Goal: Information Seeking & Learning: Learn about a topic

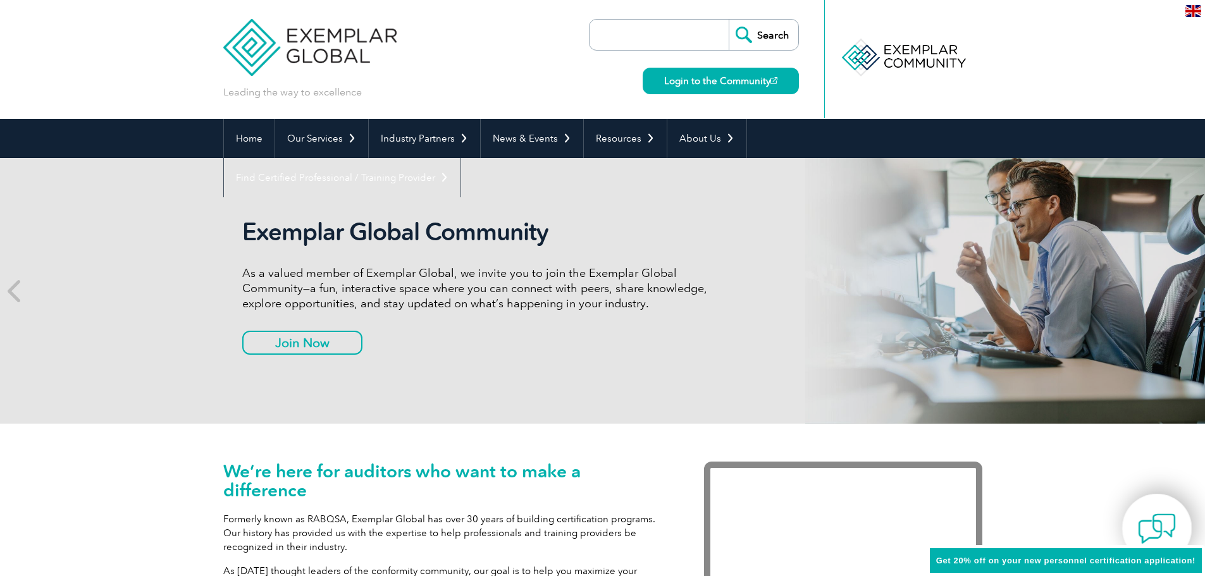
click at [1148, 520] on img at bounding box center [1157, 529] width 38 height 38
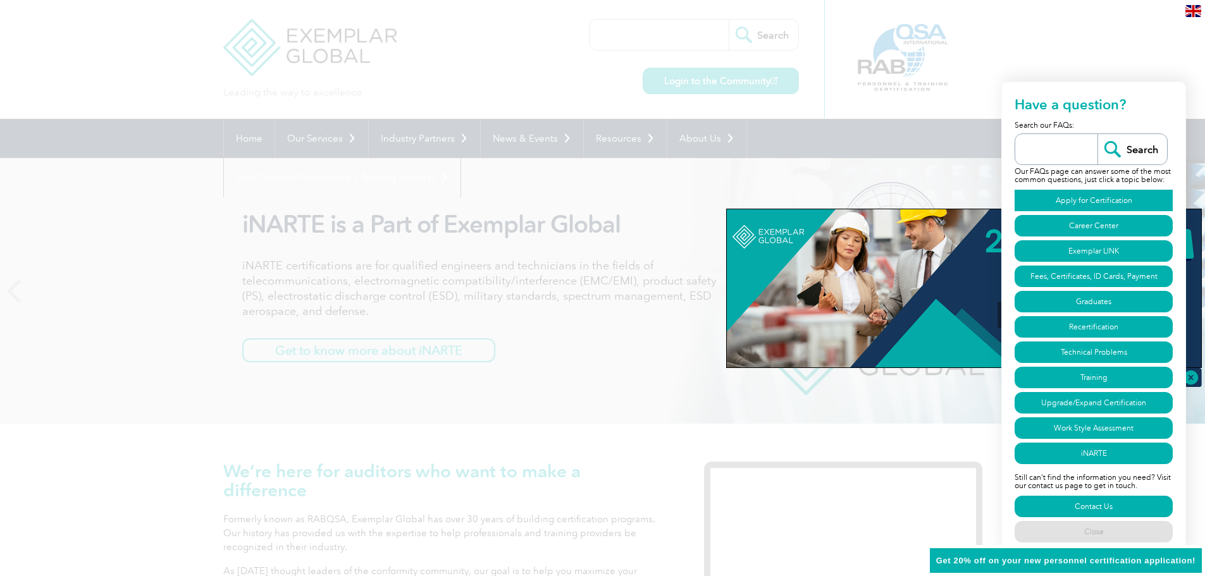
click at [1029, 197] on link "Apply for Certification" at bounding box center [1093, 201] width 158 height 22
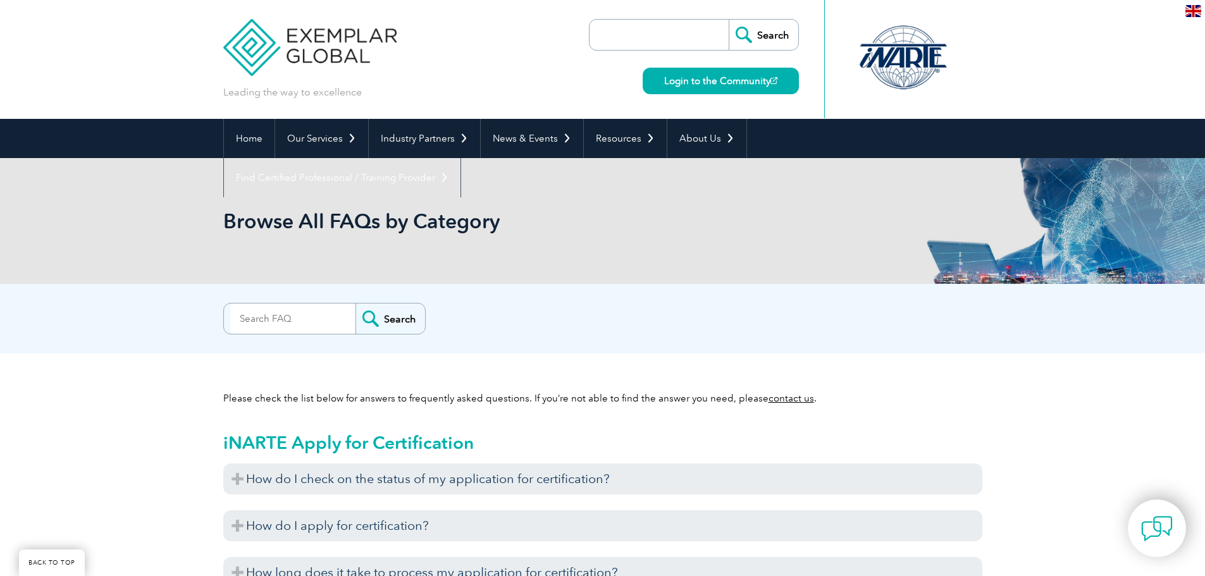
scroll to position [727, 0]
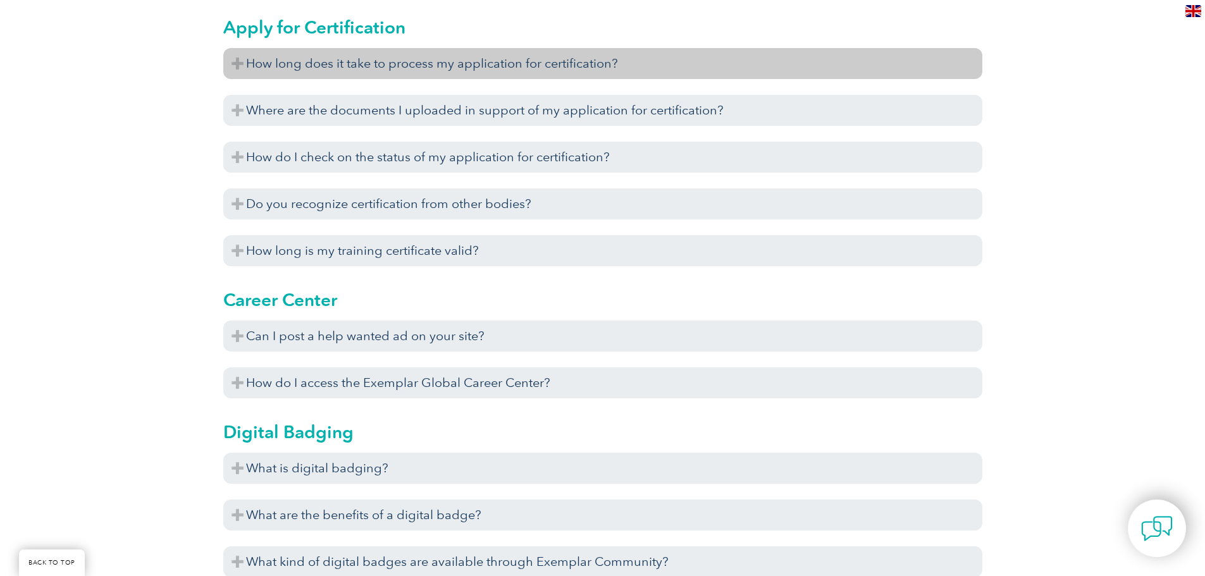
click at [245, 71] on h3 "How long does it take to process my application for certification?" at bounding box center [602, 63] width 759 height 31
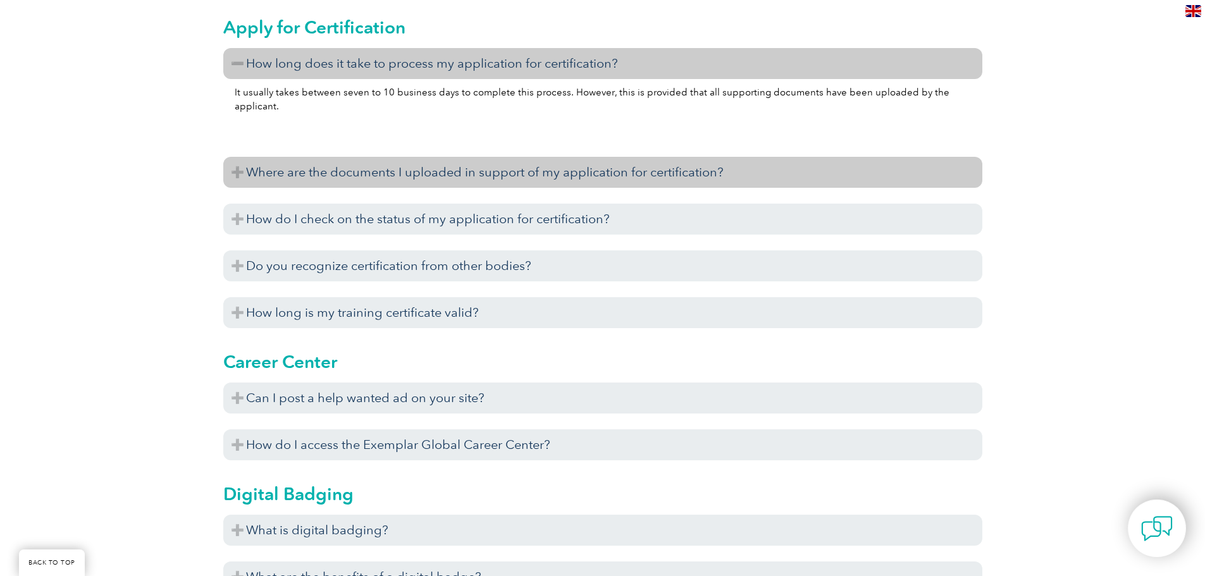
click at [235, 173] on h3 "Where are the documents I uploaded in support of my application for certificati…" at bounding box center [602, 172] width 759 height 31
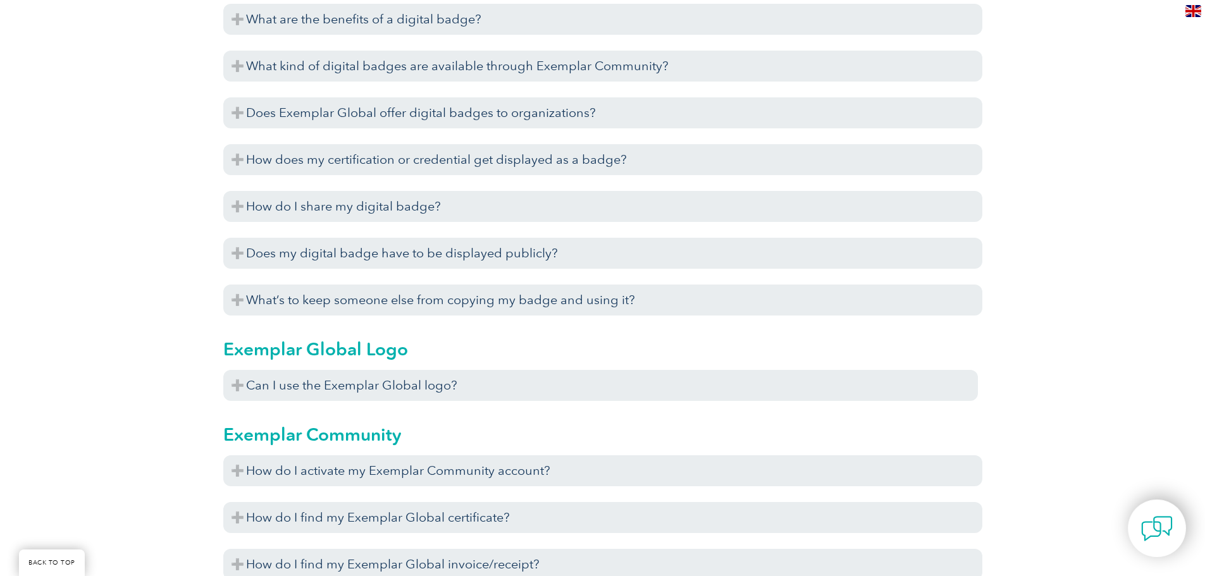
scroll to position [1359, 0]
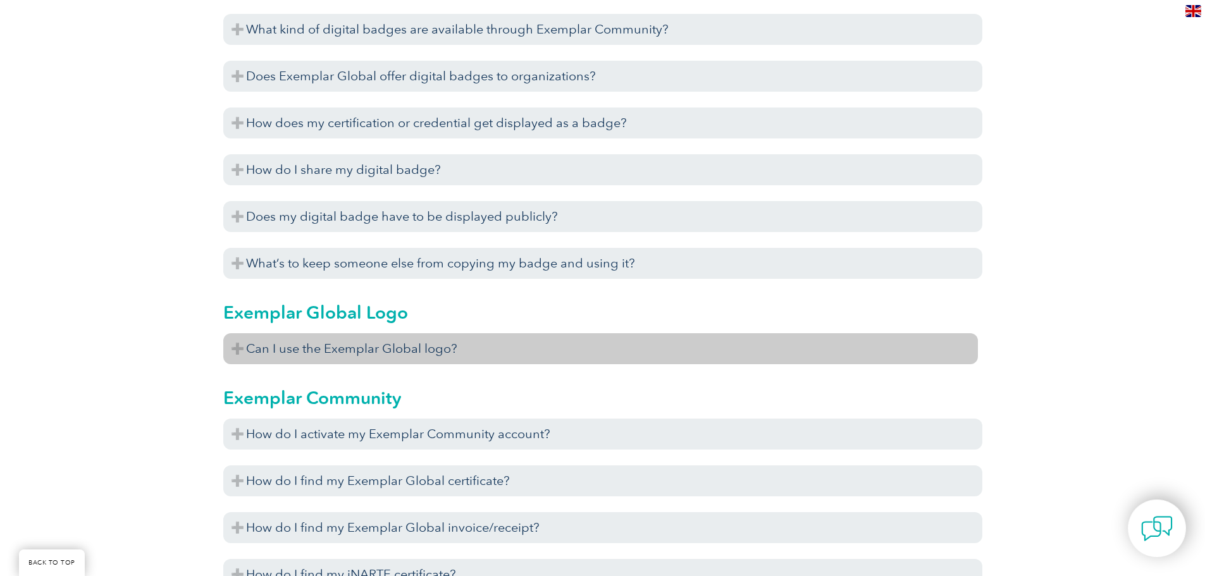
click at [236, 357] on h3 "Can I use the Exemplar Global logo?" at bounding box center [600, 348] width 754 height 31
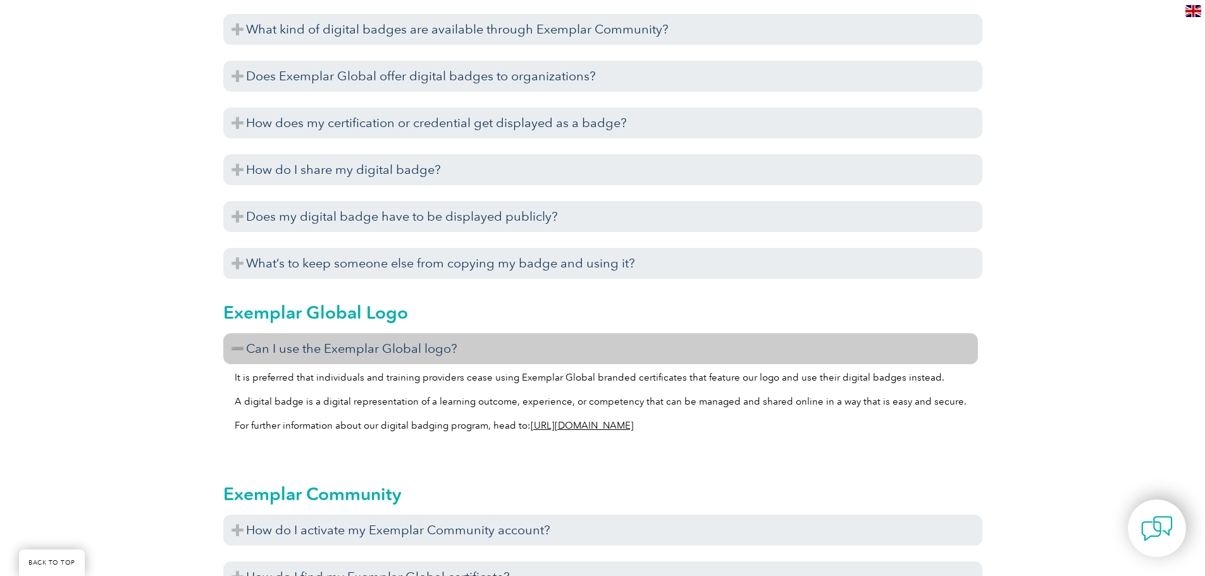
click at [594, 427] on link "https://exemplarglobal.org/digital-badging/" at bounding box center [582, 425] width 103 height 11
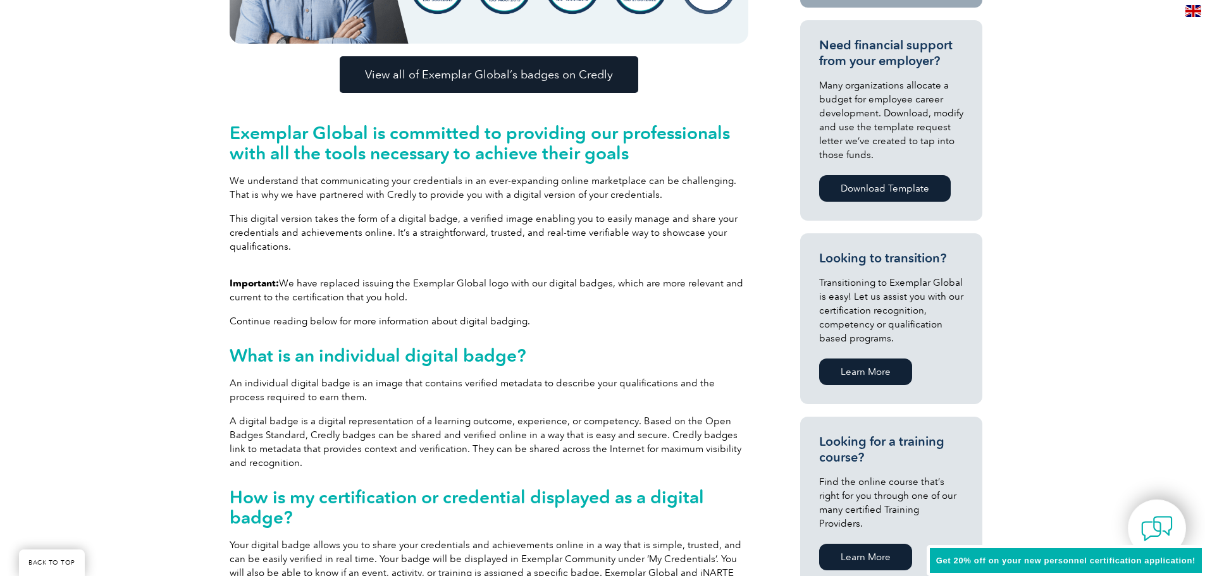
scroll to position [506, 0]
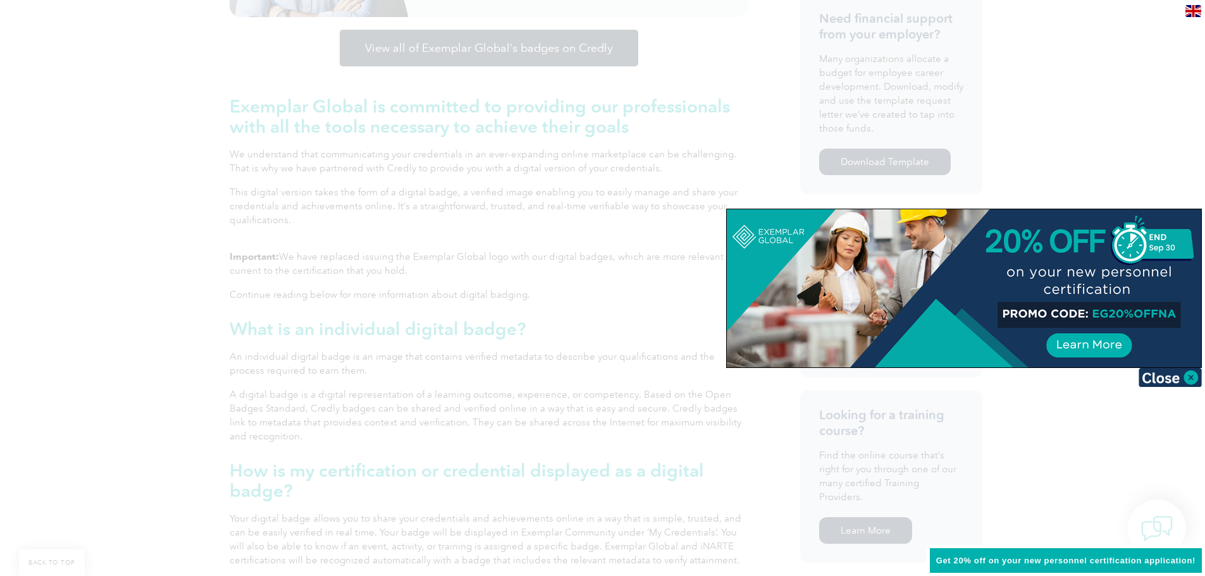
click at [1141, 526] on div at bounding box center [602, 288] width 1205 height 576
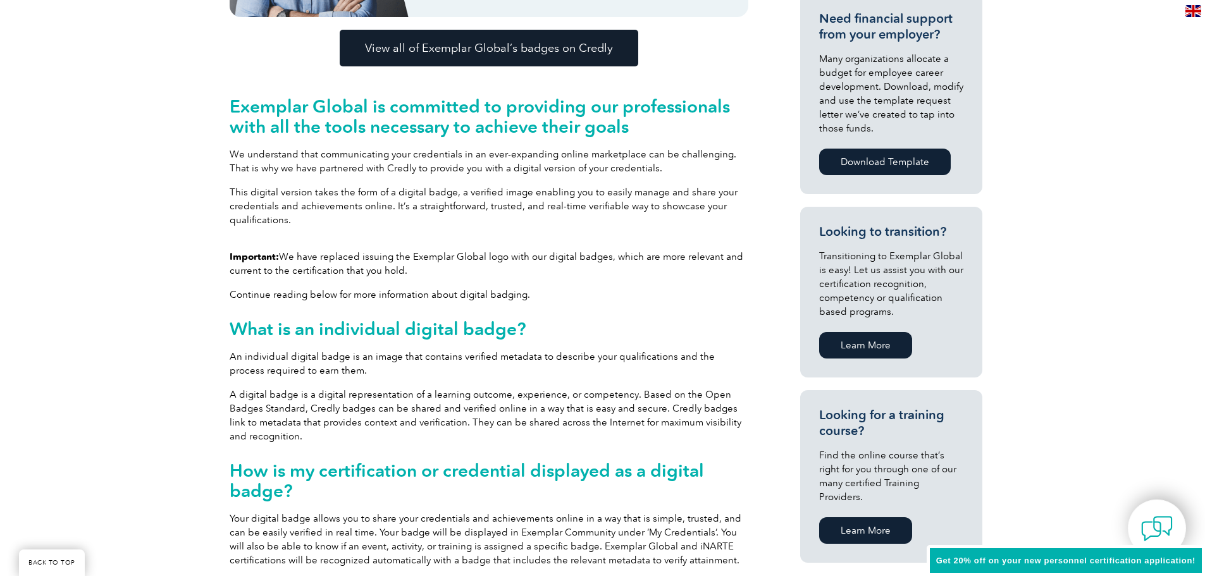
click at [1141, 523] on img at bounding box center [1157, 529] width 32 height 32
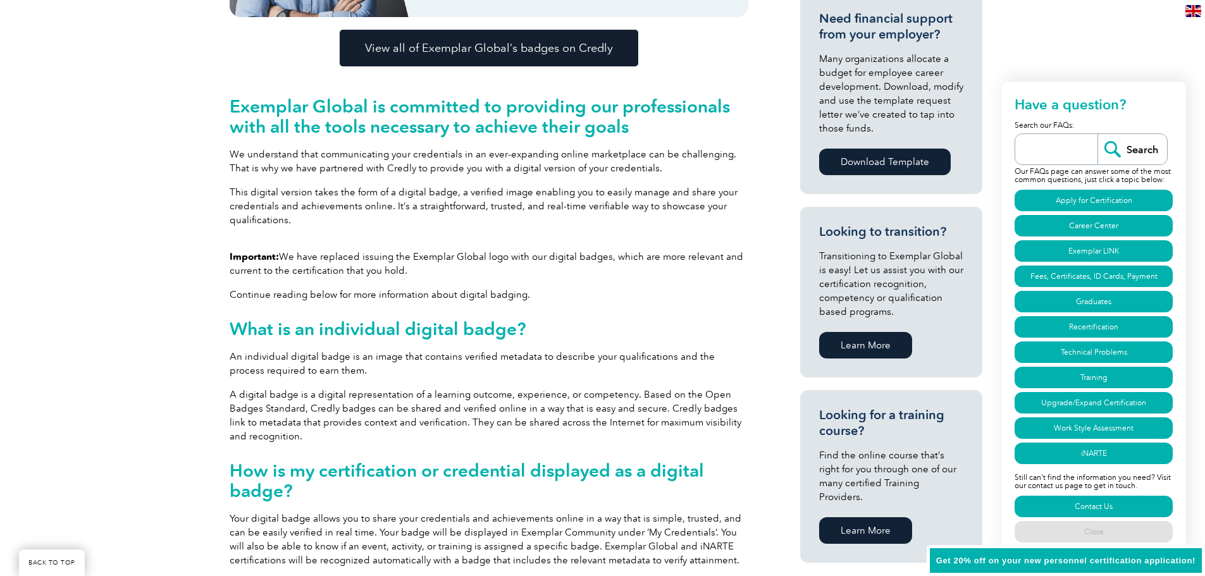
click at [1032, 143] on input "search" at bounding box center [1059, 149] width 76 height 30
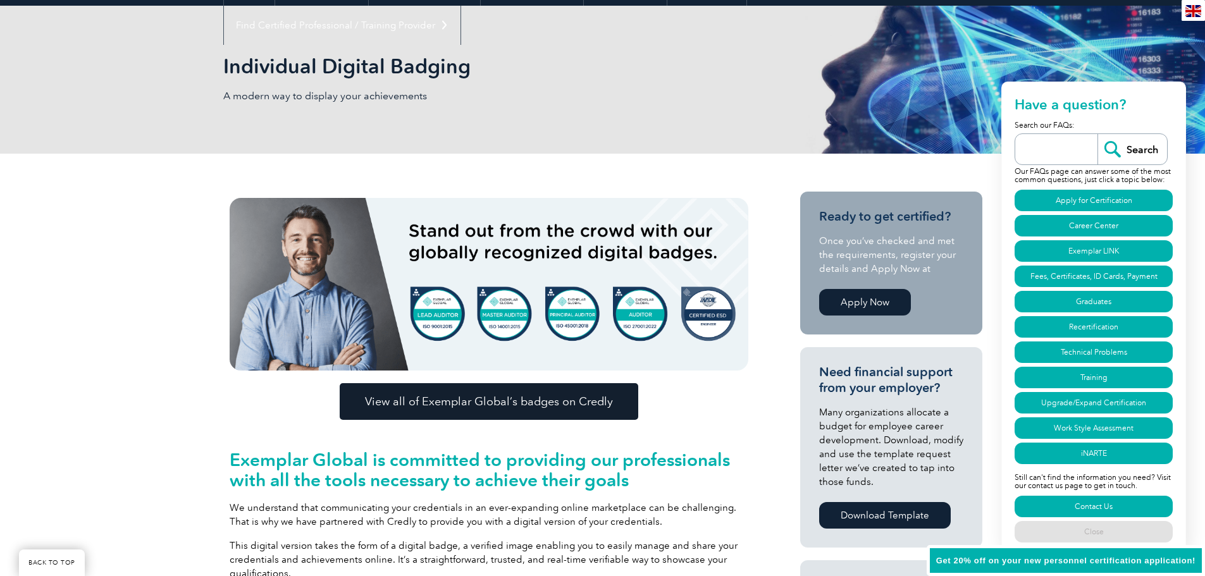
scroll to position [0, 0]
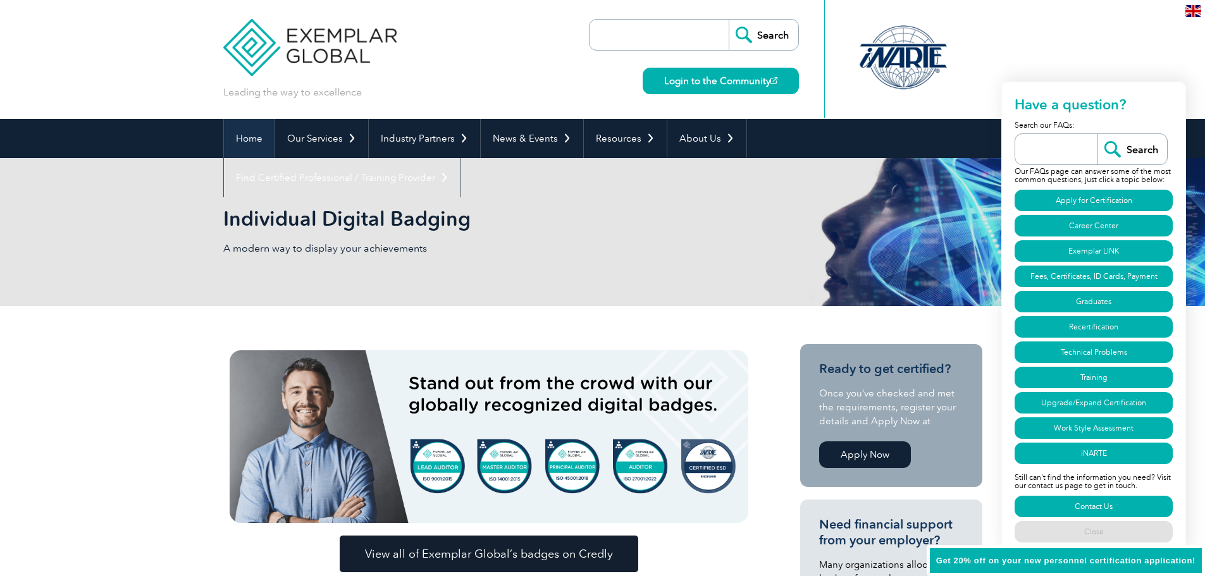
click at [239, 133] on link "Home" at bounding box center [249, 138] width 51 height 39
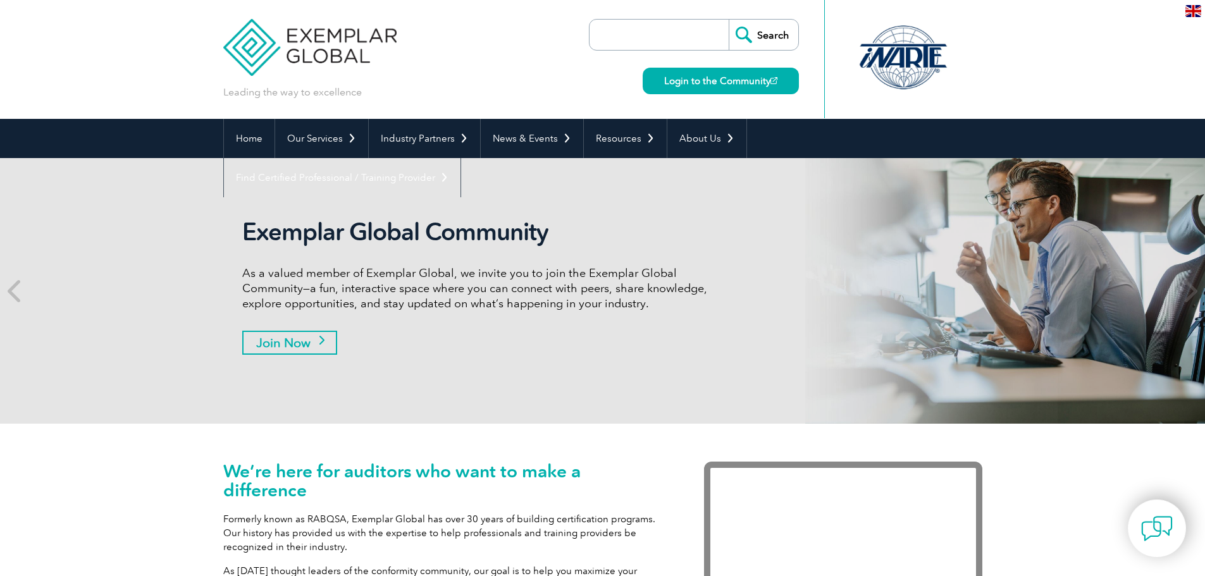
click at [298, 346] on link "Join Now" at bounding box center [289, 343] width 95 height 24
